Goal: Task Accomplishment & Management: Complete application form

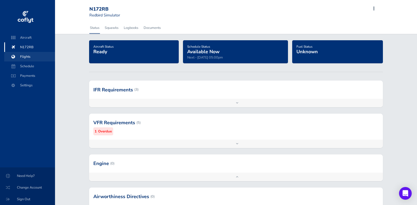
click at [26, 56] on span "Flights" at bounding box center [30, 57] width 40 height 10
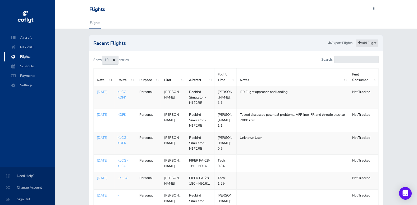
click at [374, 40] on link "Add Flight" at bounding box center [366, 43] width 23 height 8
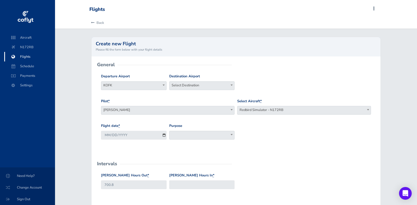
click at [164, 85] on b at bounding box center [164, 84] width 2 height 1
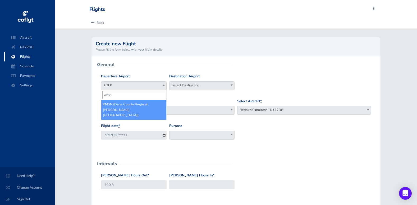
drag, startPoint x: 131, startPoint y: 94, endPoint x: 98, endPoint y: 94, distance: 33.0
type input "c29"
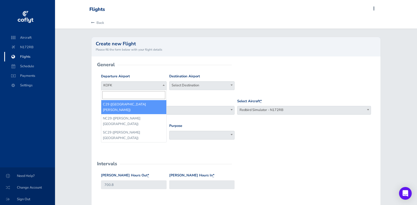
select select "C29"
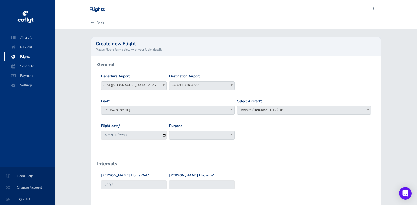
click at [206, 87] on span "Select Destination" at bounding box center [201, 84] width 65 height 7
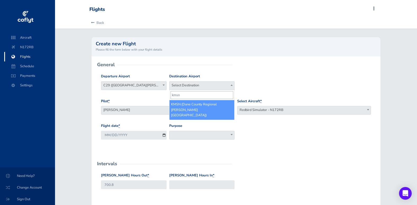
type input "kmsn"
select select "KMSN"
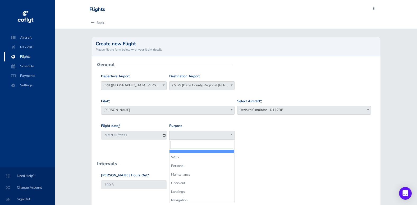
click at [230, 133] on span at bounding box center [231, 134] width 5 height 7
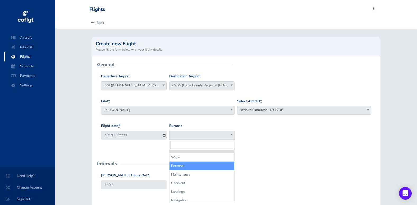
select select "Personal"
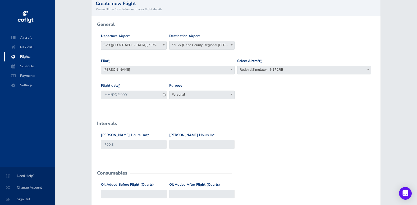
scroll to position [53, 0]
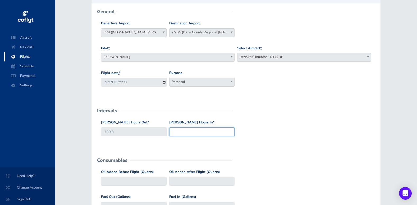
click at [191, 136] on input "Hobbs Hours In *" at bounding box center [202, 131] width 66 height 9
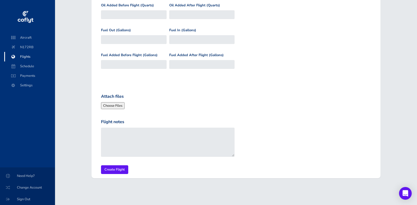
scroll to position [219, 0]
type input "702.4"
click at [115, 169] on input "Create Flight" at bounding box center [114, 169] width 27 height 9
